Goal: Find contact information: Find contact information

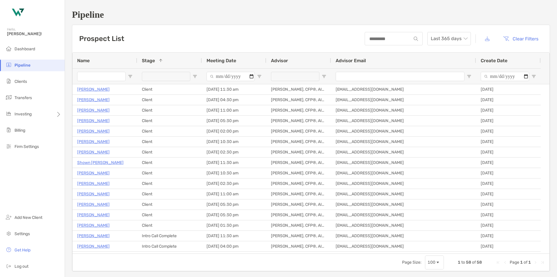
scroll to position [319, 0]
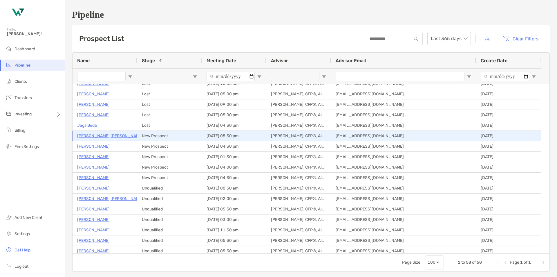
click at [87, 136] on p "[PERSON_NAME] [PERSON_NAME]" at bounding box center [110, 135] width 66 height 7
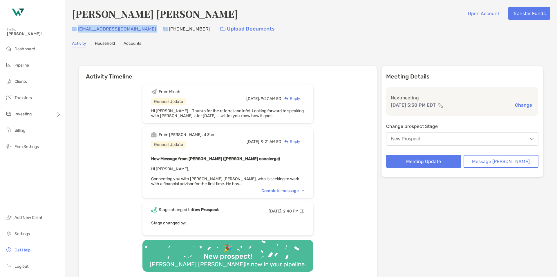
drag, startPoint x: 134, startPoint y: 28, endPoint x: 77, endPoint y: 29, distance: 56.9
click at [77, 29] on div "[EMAIL_ADDRESS][DOMAIN_NAME] [PHONE_NUMBER] Upload Documents" at bounding box center [311, 29] width 478 height 12
copy div "[EMAIL_ADDRESS][DOMAIN_NAME]"
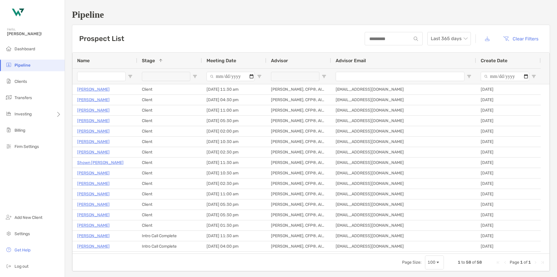
scroll to position [319, 0]
